Goal: Check status: Check status

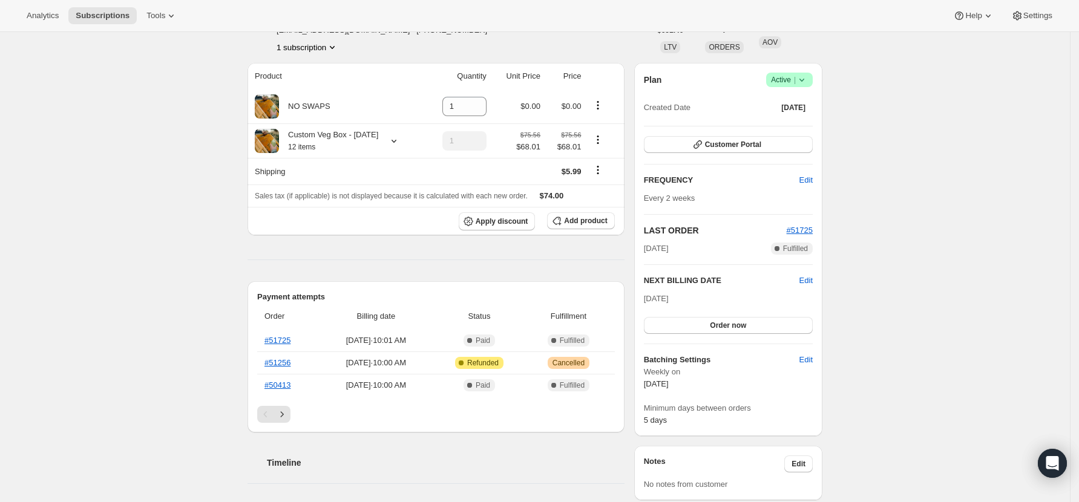
scroll to position [161, 0]
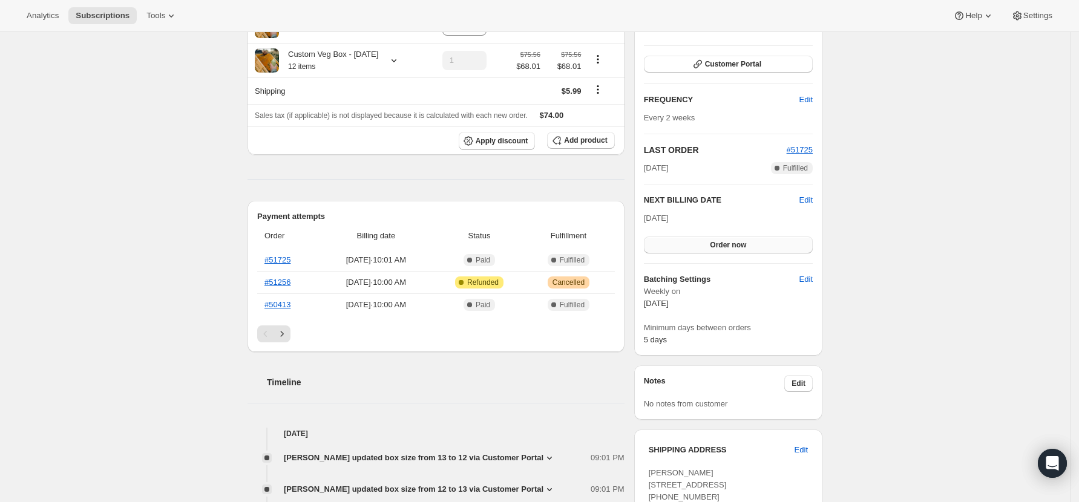
click at [725, 246] on span "Order now" at bounding box center [728, 245] width 36 height 10
click at [725, 246] on span "Click to confirm" at bounding box center [728, 245] width 55 height 10
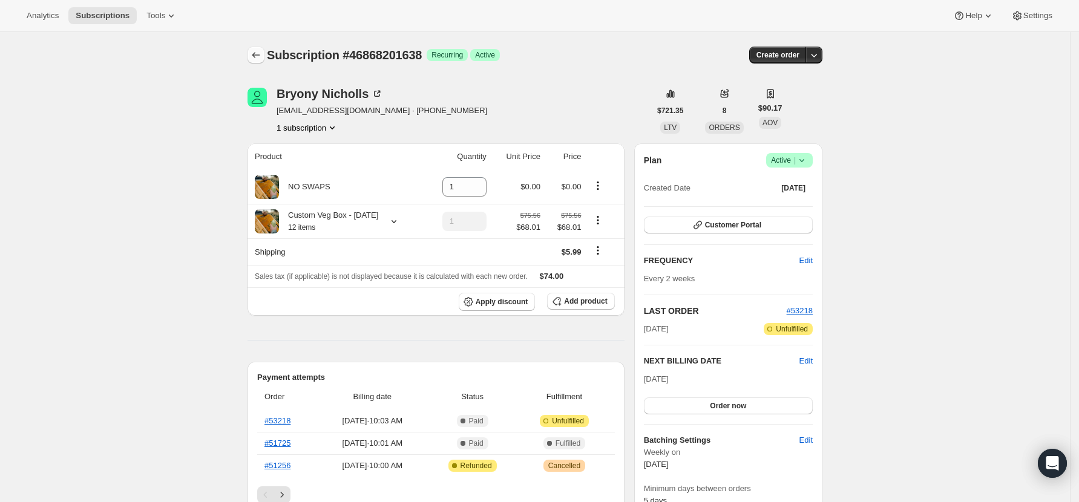
click at [260, 54] on icon "Subscriptions" at bounding box center [256, 55] width 12 height 12
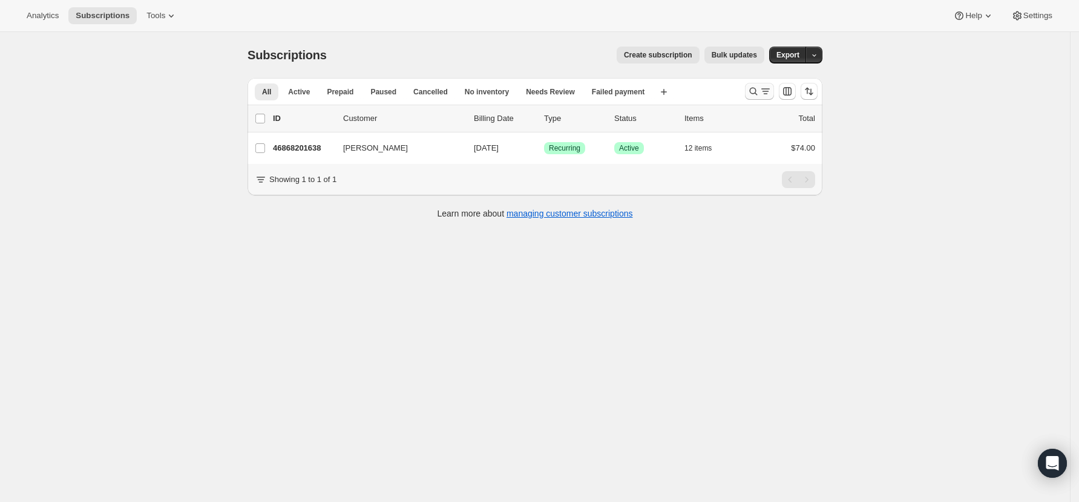
click at [754, 91] on icon "Search and filter results" at bounding box center [754, 92] width 8 height 8
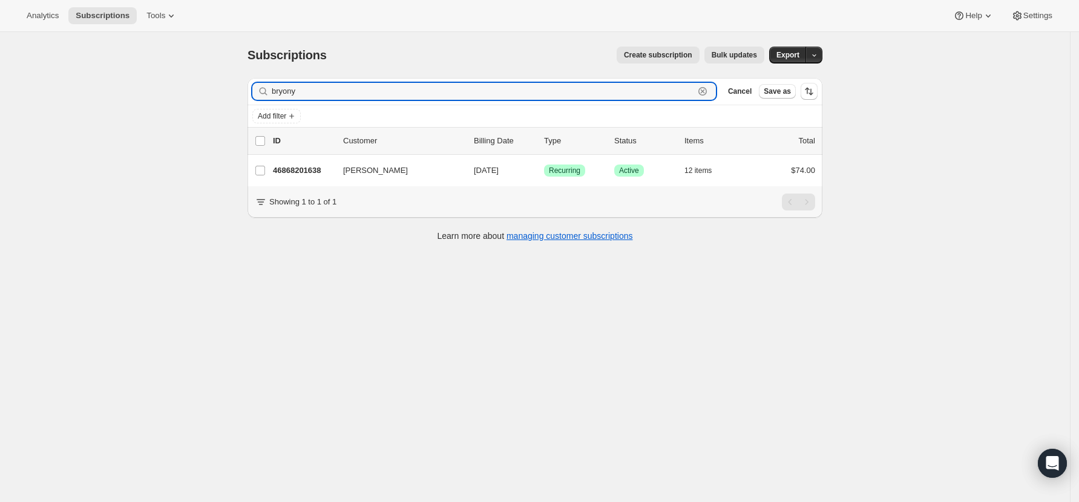
drag, startPoint x: 312, startPoint y: 94, endPoint x: 230, endPoint y: 94, distance: 81.7
click at [230, 94] on div "Subscriptions. This page is ready Subscriptions Create subscription Bulk update…" at bounding box center [535, 283] width 1070 height 502
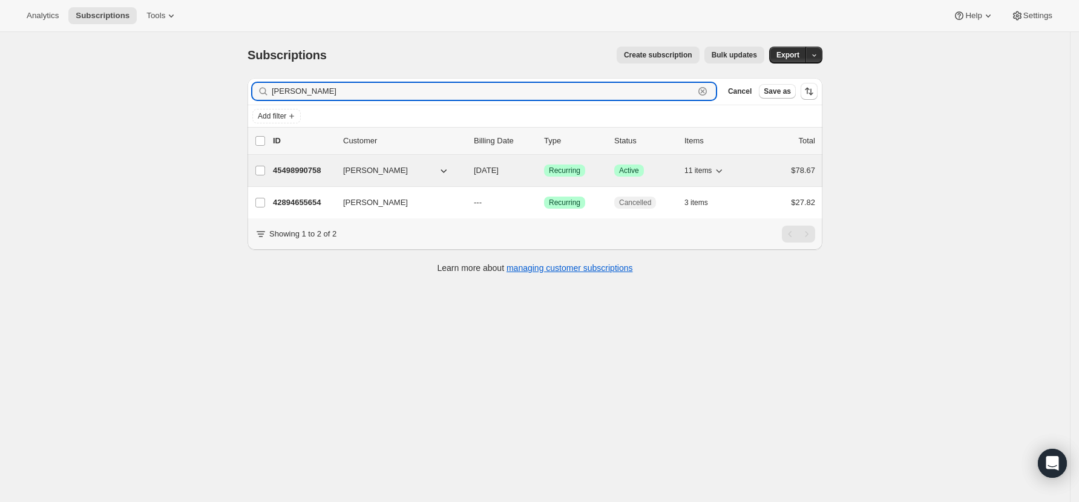
type input "[PERSON_NAME]"
click at [300, 169] on p "45498990758" at bounding box center [303, 171] width 60 height 12
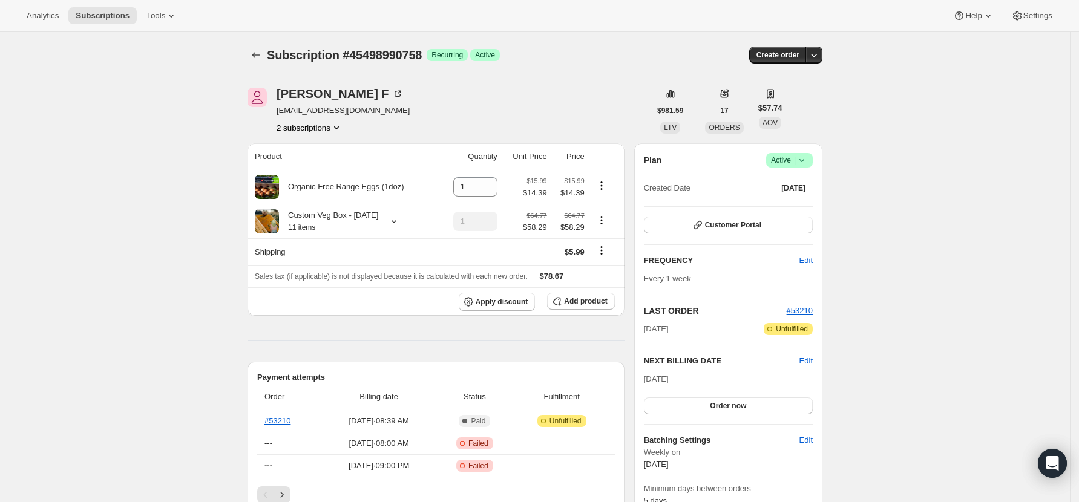
scroll to position [80, 0]
